Goal: Task Accomplishment & Management: Use online tool/utility

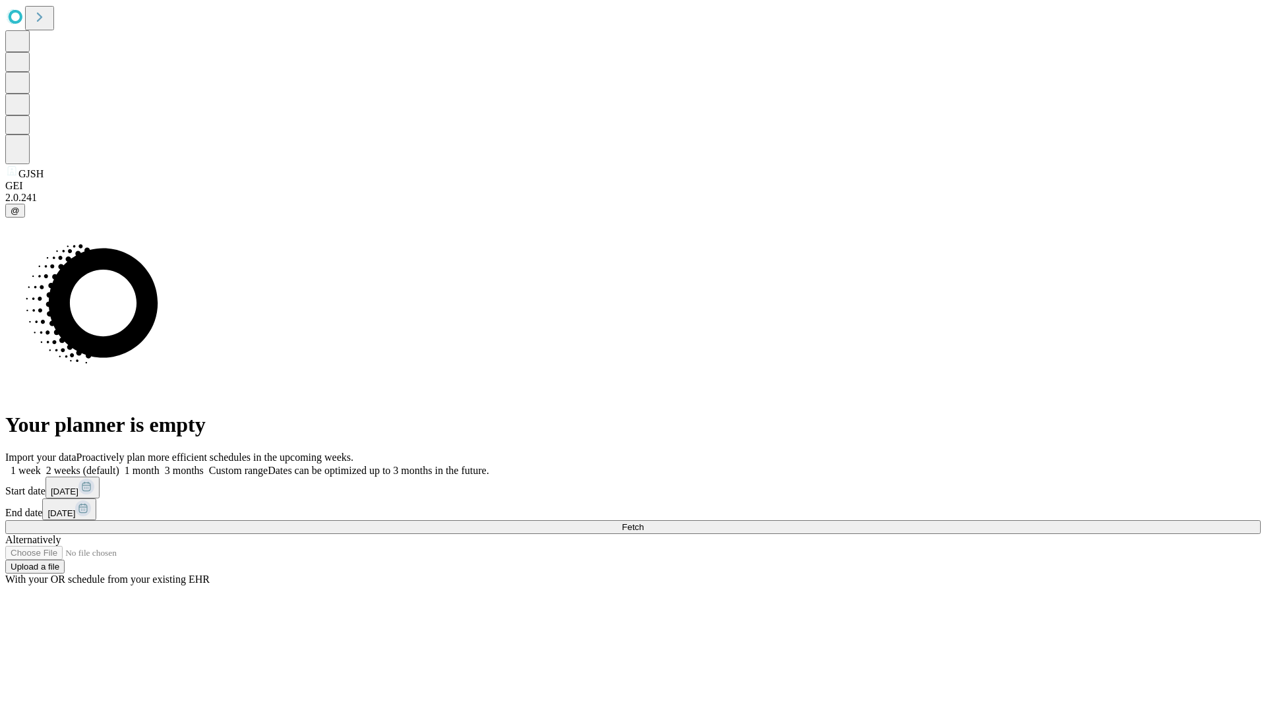
click at [644, 522] on span "Fetch" at bounding box center [633, 527] width 22 height 10
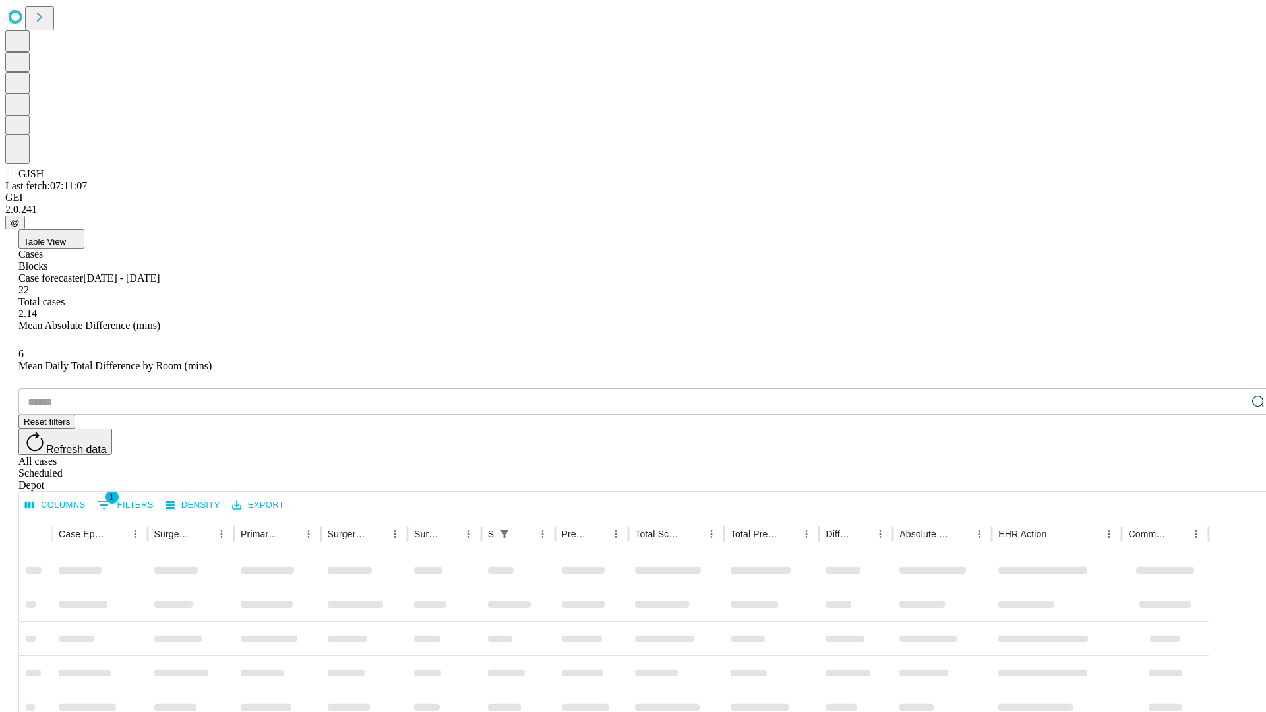
click at [1232, 479] on div "Depot" at bounding box center [646, 485] width 1256 height 12
